Goal: Communication & Community: Answer question/provide support

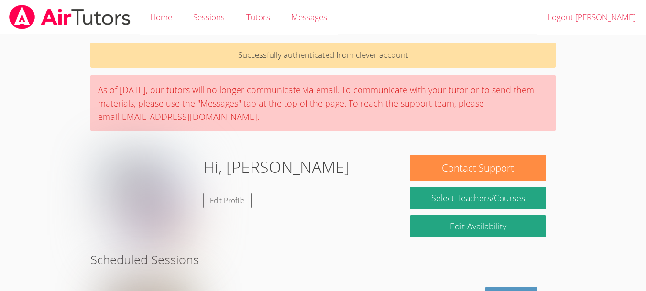
scroll to position [124, 0]
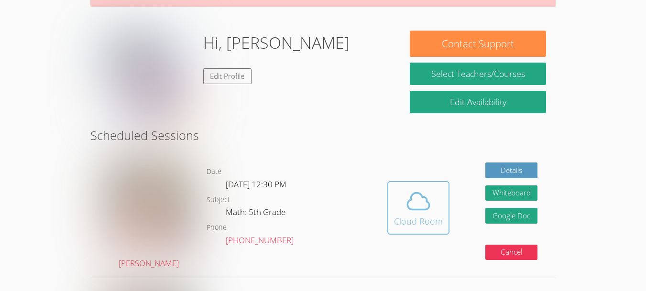
click at [411, 189] on icon at bounding box center [418, 201] width 27 height 27
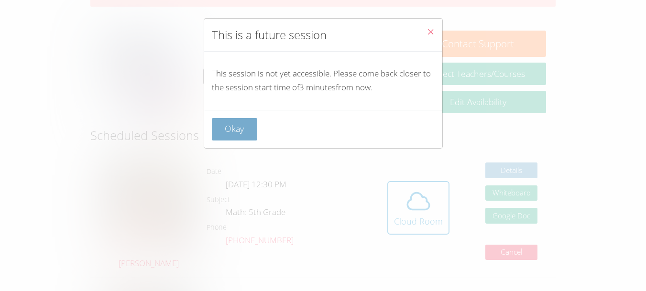
click at [227, 130] on button "Okay" at bounding box center [235, 129] width 46 height 22
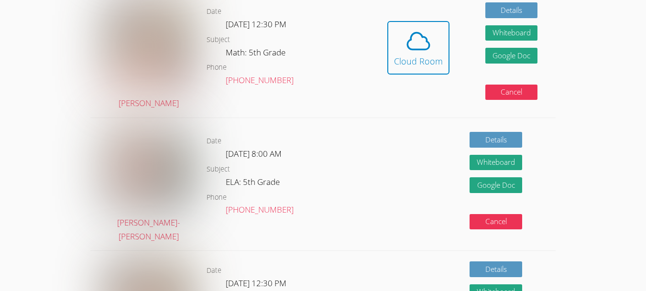
scroll to position [255, 0]
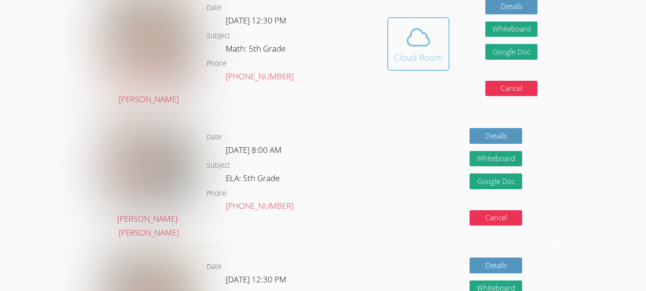
click at [415, 53] on div "Cloud Room" at bounding box center [418, 57] width 49 height 13
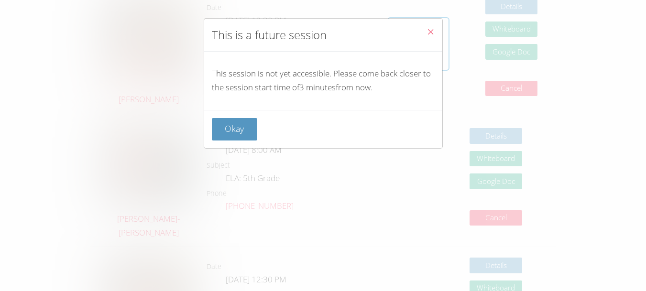
click at [426, 28] on icon "Close" at bounding box center [430, 32] width 8 height 8
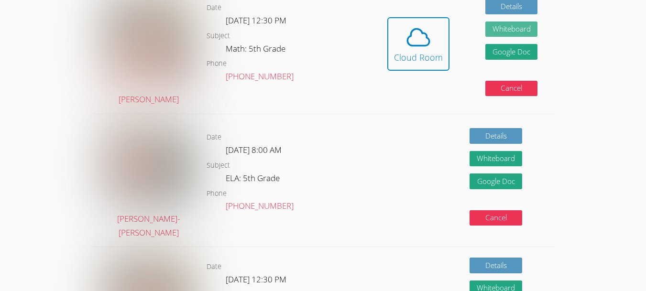
click at [492, 31] on button "Whiteboard" at bounding box center [511, 30] width 53 height 16
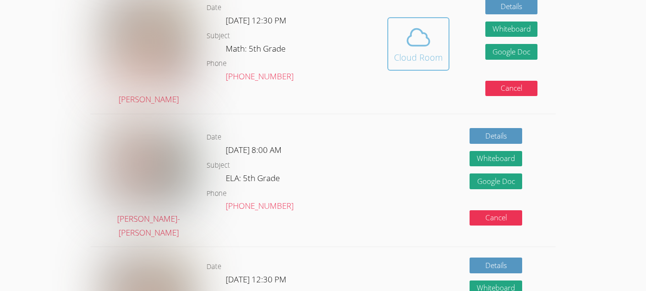
click at [393, 44] on button "Cloud Room" at bounding box center [418, 44] width 62 height 54
click at [407, 55] on div "Cloud Room" at bounding box center [418, 57] width 49 height 13
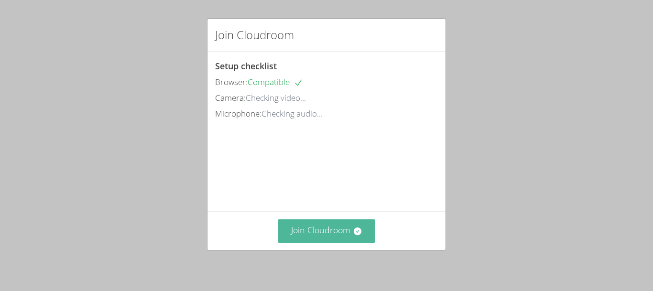
click at [324, 221] on button "Join Cloudroom" at bounding box center [327, 230] width 98 height 23
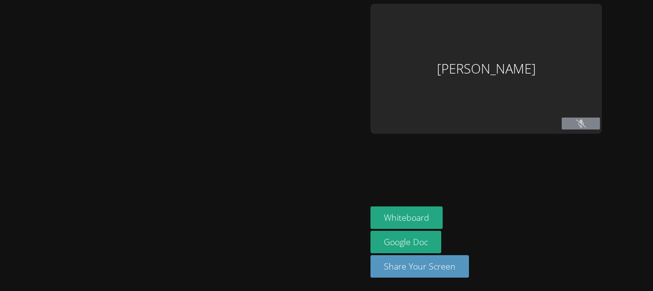
click at [544, 111] on div "[PERSON_NAME]" at bounding box center [486, 69] width 231 height 130
click at [481, 101] on div "[PERSON_NAME]" at bounding box center [486, 69] width 231 height 130
click at [450, 90] on div "Abdur Raheem Khan" at bounding box center [486, 69] width 231 height 130
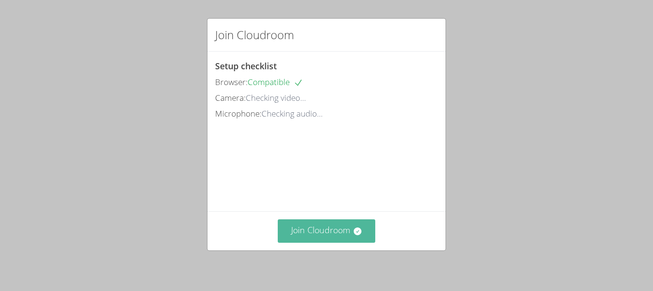
click at [346, 229] on button "Join Cloudroom" at bounding box center [327, 230] width 98 height 23
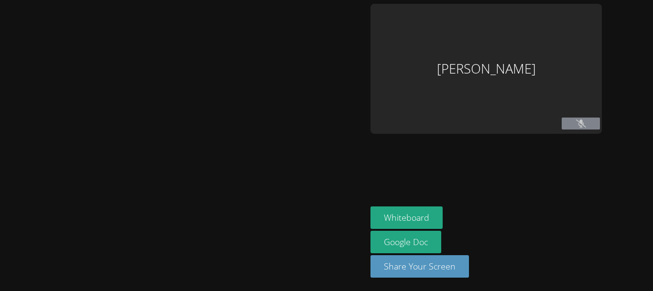
click at [568, 112] on div "[PERSON_NAME]" at bounding box center [486, 69] width 231 height 130
click at [562, 124] on button at bounding box center [581, 124] width 38 height 12
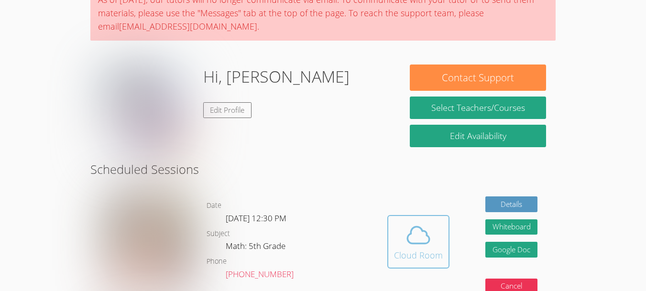
scroll to position [91, 0]
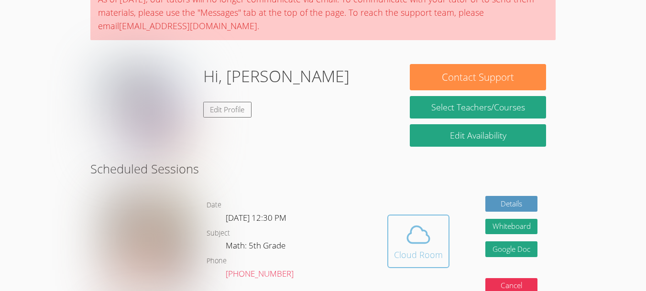
click at [414, 246] on icon at bounding box center [418, 234] width 27 height 27
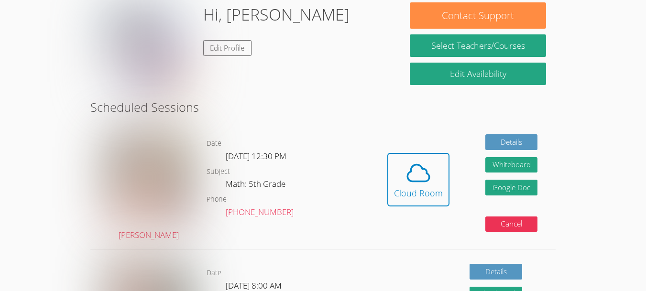
scroll to position [154, 0]
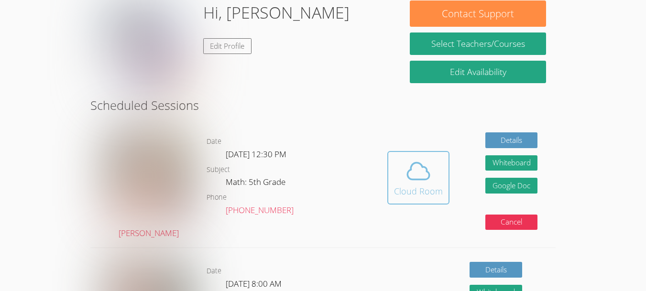
click at [428, 193] on div "Cloud Room" at bounding box center [418, 191] width 49 height 13
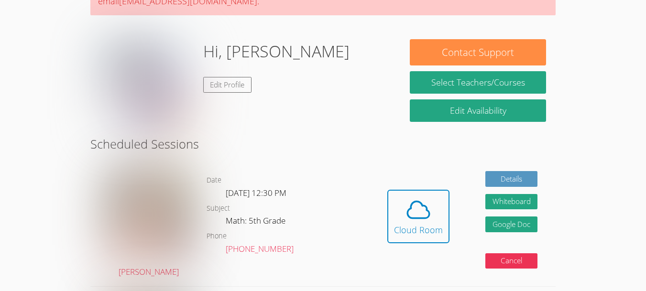
scroll to position [102, 0]
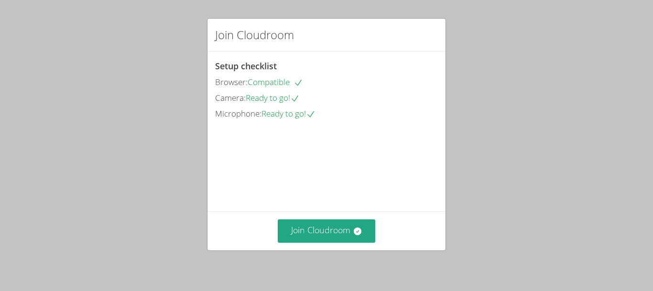
scroll to position [54, 0]
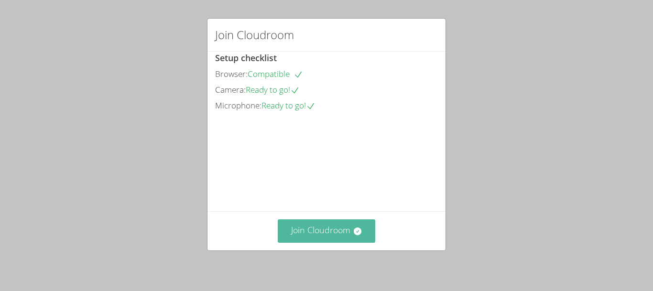
click at [353, 237] on button "Join Cloudroom" at bounding box center [327, 230] width 98 height 23
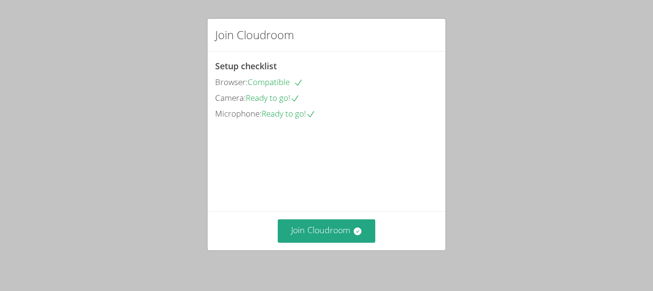
scroll to position [54, 0]
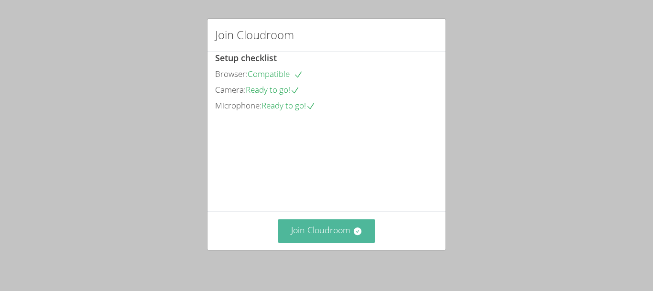
click at [361, 234] on button "Join Cloudroom" at bounding box center [327, 230] width 98 height 23
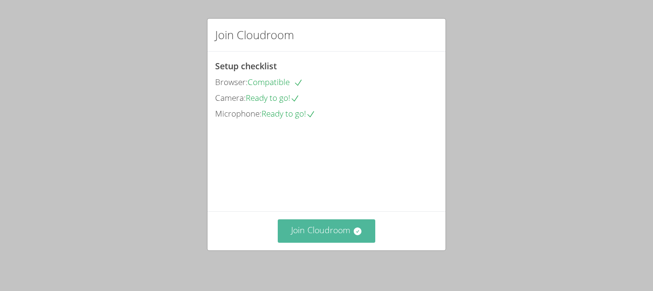
click at [355, 240] on button "Join Cloudroom" at bounding box center [327, 230] width 98 height 23
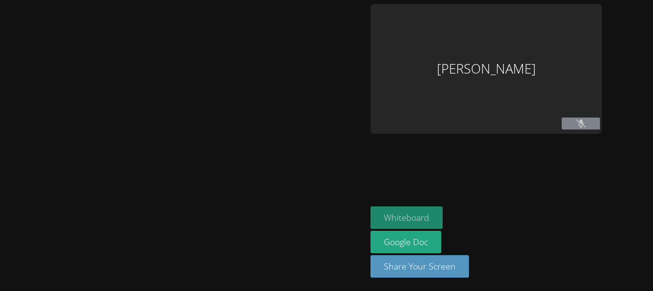
click at [412, 217] on button "Whiteboard" at bounding box center [407, 218] width 72 height 22
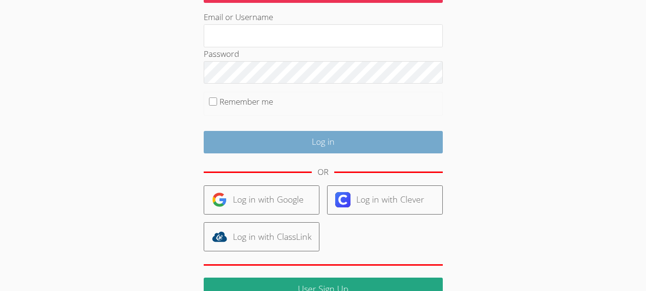
scroll to position [91, 0]
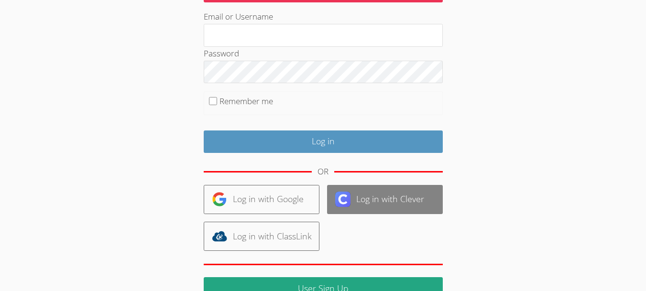
click at [376, 200] on link "Log in with Clever" at bounding box center [385, 199] width 116 height 29
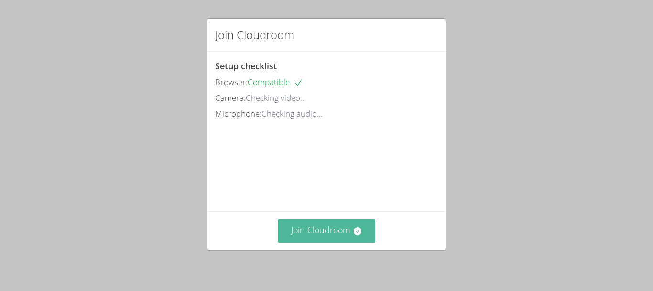
click at [308, 238] on button "Join Cloudroom" at bounding box center [327, 230] width 98 height 23
click at [353, 232] on icon at bounding box center [358, 232] width 10 height 10
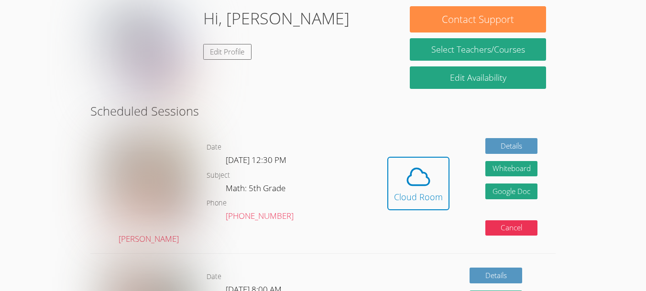
scroll to position [106, 0]
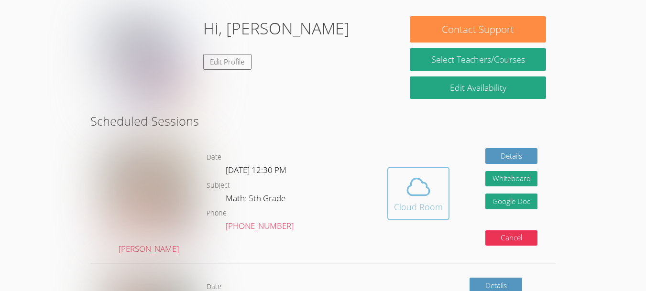
click at [411, 206] on div "Cloud Room" at bounding box center [418, 206] width 49 height 13
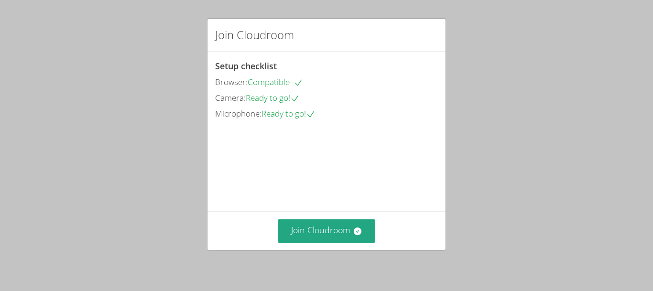
scroll to position [54, 0]
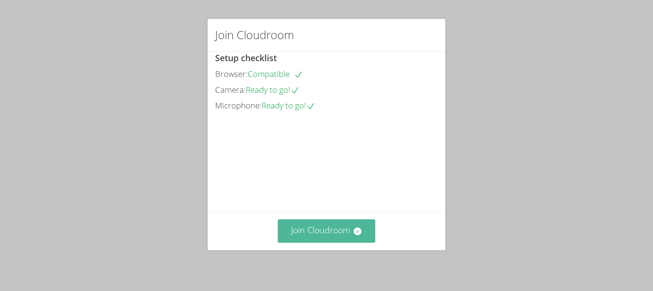
click at [324, 228] on button "Join Cloudroom" at bounding box center [327, 230] width 98 height 23
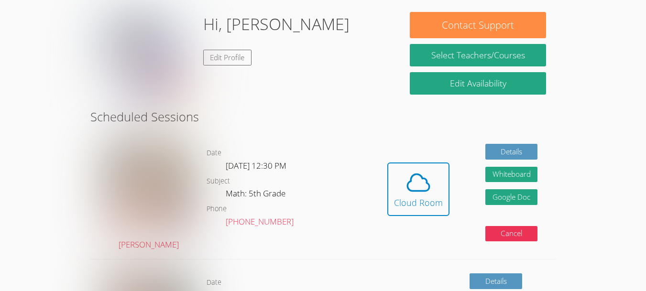
scroll to position [145, 0]
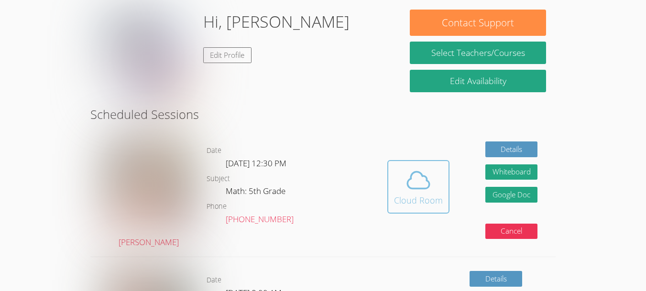
click at [407, 200] on div "Cloud Room" at bounding box center [418, 200] width 49 height 13
click at [410, 192] on icon at bounding box center [418, 180] width 27 height 27
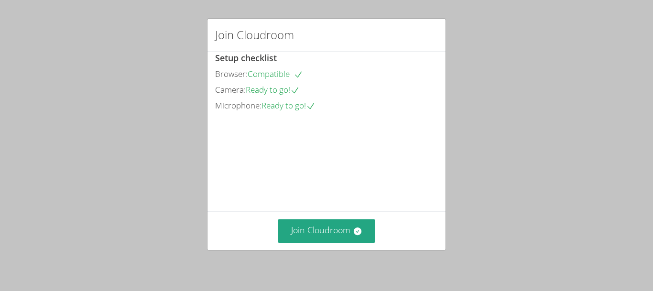
scroll to position [54, 0]
click at [344, 237] on button "Join Cloudroom" at bounding box center [327, 230] width 98 height 23
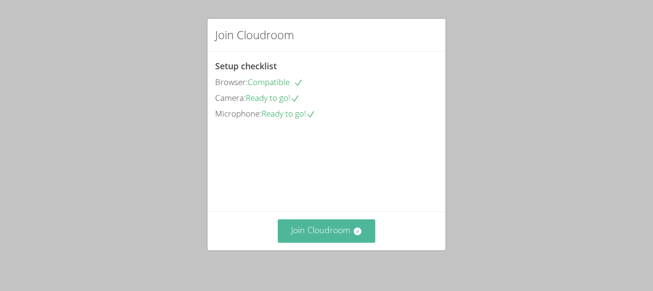
click at [346, 232] on button "Join Cloudroom" at bounding box center [327, 230] width 98 height 23
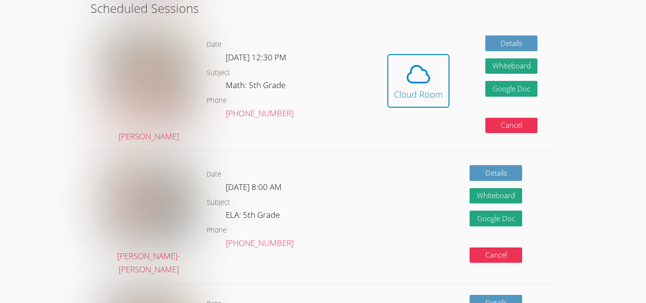
scroll to position [250, 0]
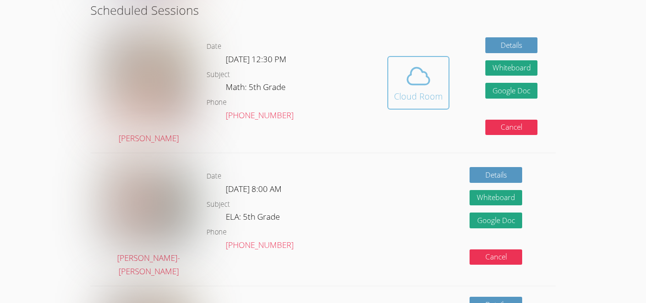
click at [423, 92] on div "Cloud Room" at bounding box center [418, 95] width 49 height 13
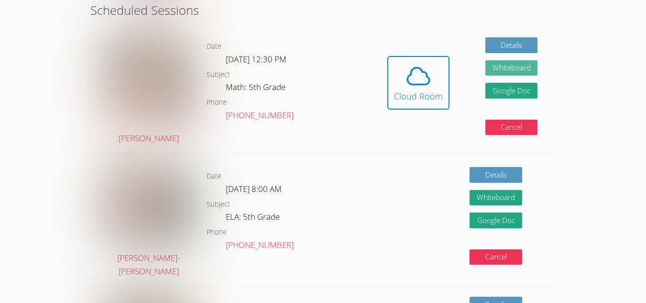
click at [520, 68] on button "Whiteboard" at bounding box center [511, 68] width 53 height 16
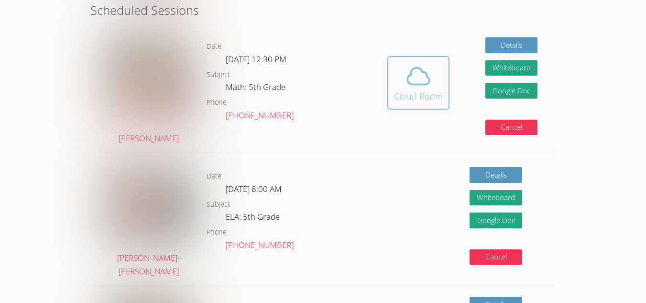
click at [407, 91] on div "Cloud Room" at bounding box center [418, 95] width 49 height 13
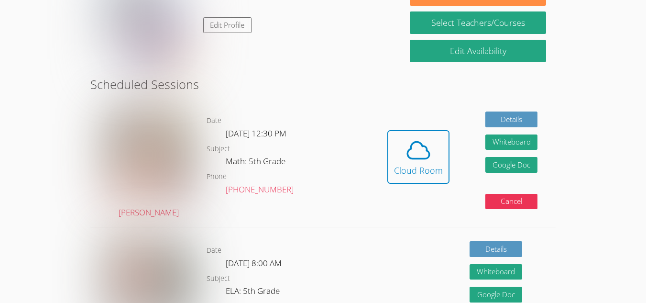
scroll to position [176, 0]
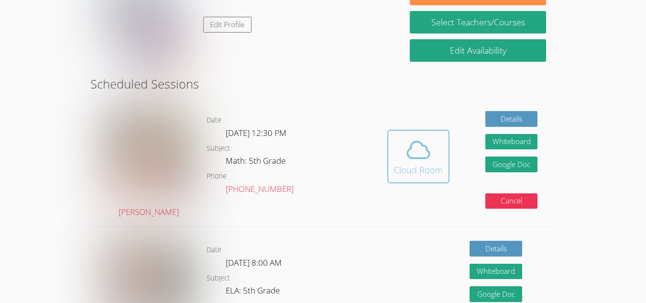
click at [417, 175] on div "Cloud Room" at bounding box center [418, 169] width 49 height 13
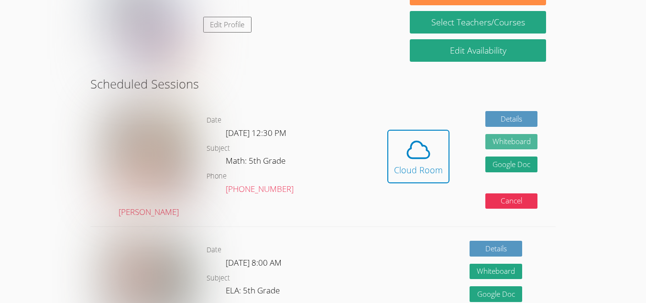
click at [511, 138] on button "Whiteboard" at bounding box center [511, 142] width 53 height 16
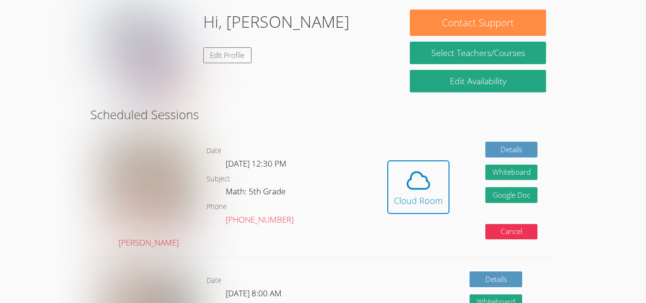
scroll to position [146, 0]
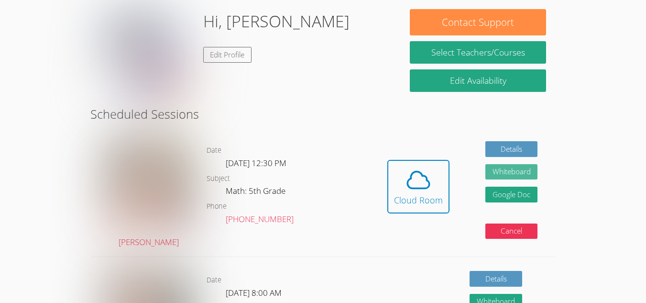
click at [507, 175] on button "Whiteboard" at bounding box center [511, 172] width 53 height 16
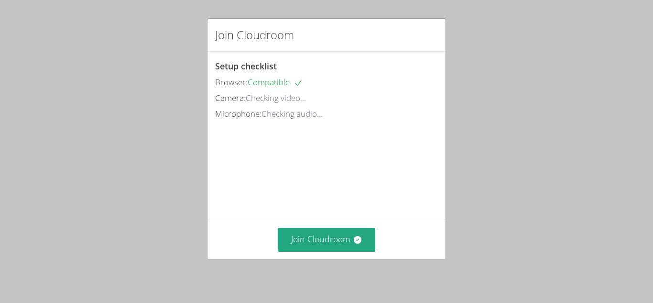
scroll to position [22, 0]
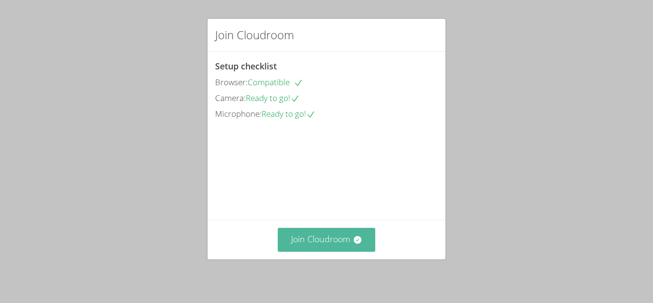
click at [347, 235] on button "Join Cloudroom" at bounding box center [327, 239] width 98 height 23
click at [320, 240] on button "Join Cloudroom" at bounding box center [327, 239] width 98 height 23
click at [335, 240] on button "Join Cloudroom" at bounding box center [327, 239] width 98 height 23
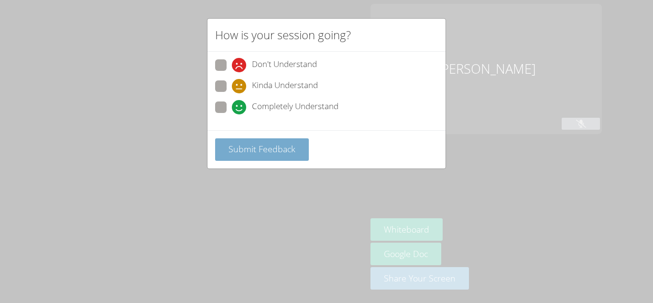
click at [271, 148] on span "Submit Feedback" at bounding box center [262, 148] width 67 height 11
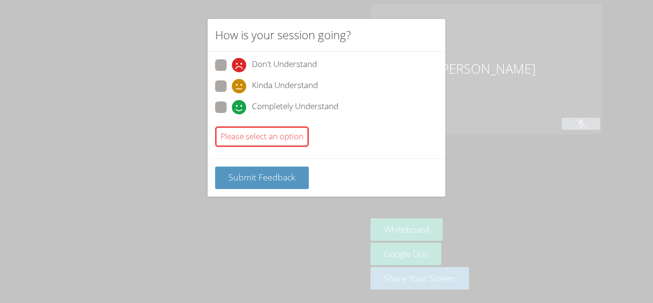
click at [261, 109] on span "Completely Understand" at bounding box center [295, 107] width 87 height 14
click at [240, 109] on input "Completely Understand" at bounding box center [236, 105] width 8 height 8
radio input "true"
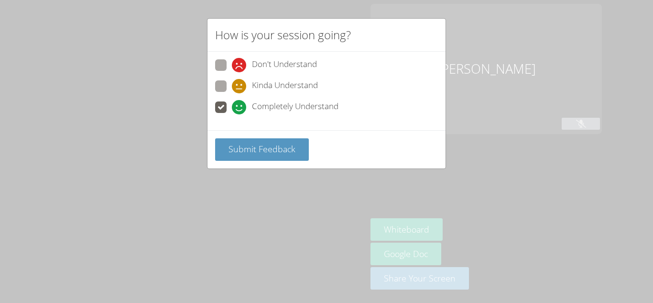
click at [262, 62] on span "Don't Understand" at bounding box center [284, 65] width 65 height 14
click at [240, 62] on input "Don't Understand" at bounding box center [236, 63] width 8 height 8
radio input "true"
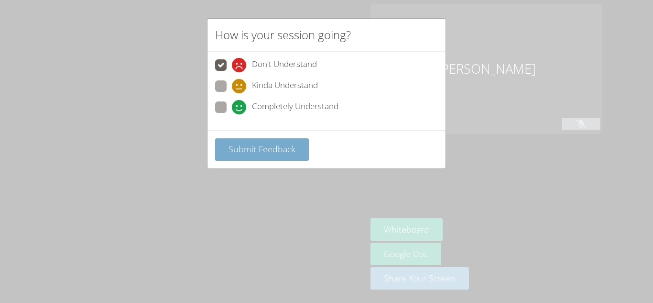
click at [266, 146] on span "Submit Feedback" at bounding box center [262, 148] width 67 height 11
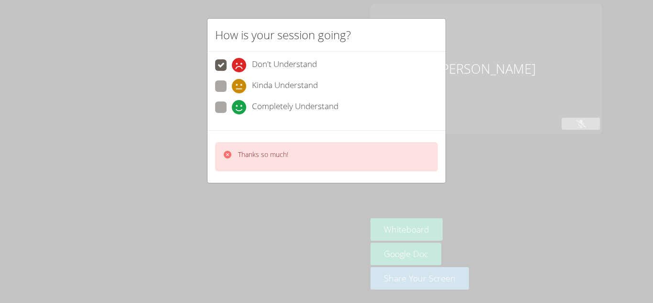
click at [455, 117] on div "How is your session going? Don't Understand Kinda Understand Completely Underst…" at bounding box center [326, 151] width 653 height 303
click at [366, 159] on div "Thanks so much!" at bounding box center [326, 156] width 223 height 29
click at [367, 159] on aside "Abdur Raheem Khan Whiteboard Google Doc Share Your Screen" at bounding box center [486, 151] width 239 height 303
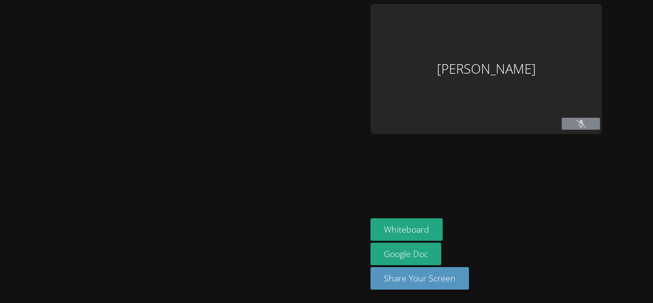
click at [462, 87] on div "[PERSON_NAME]" at bounding box center [486, 69] width 231 height 130
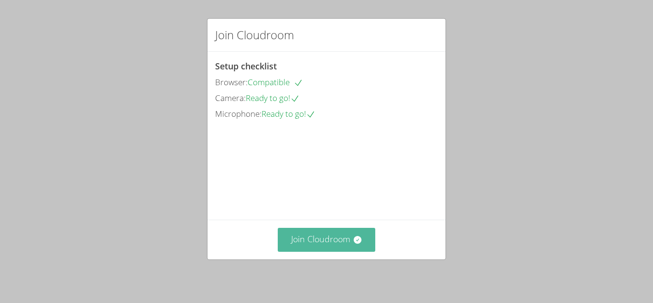
click at [325, 234] on button "Join Cloudroom" at bounding box center [327, 239] width 98 height 23
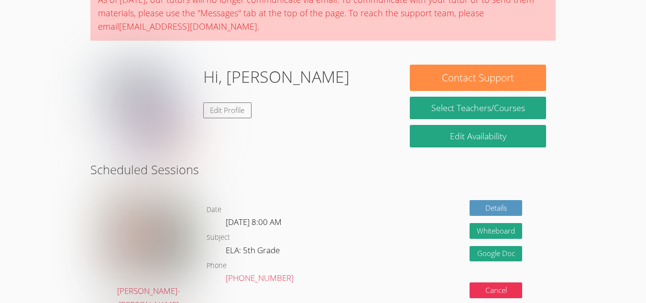
scroll to position [55, 0]
